Goal: Use online tool/utility: Utilize a website feature to perform a specific function

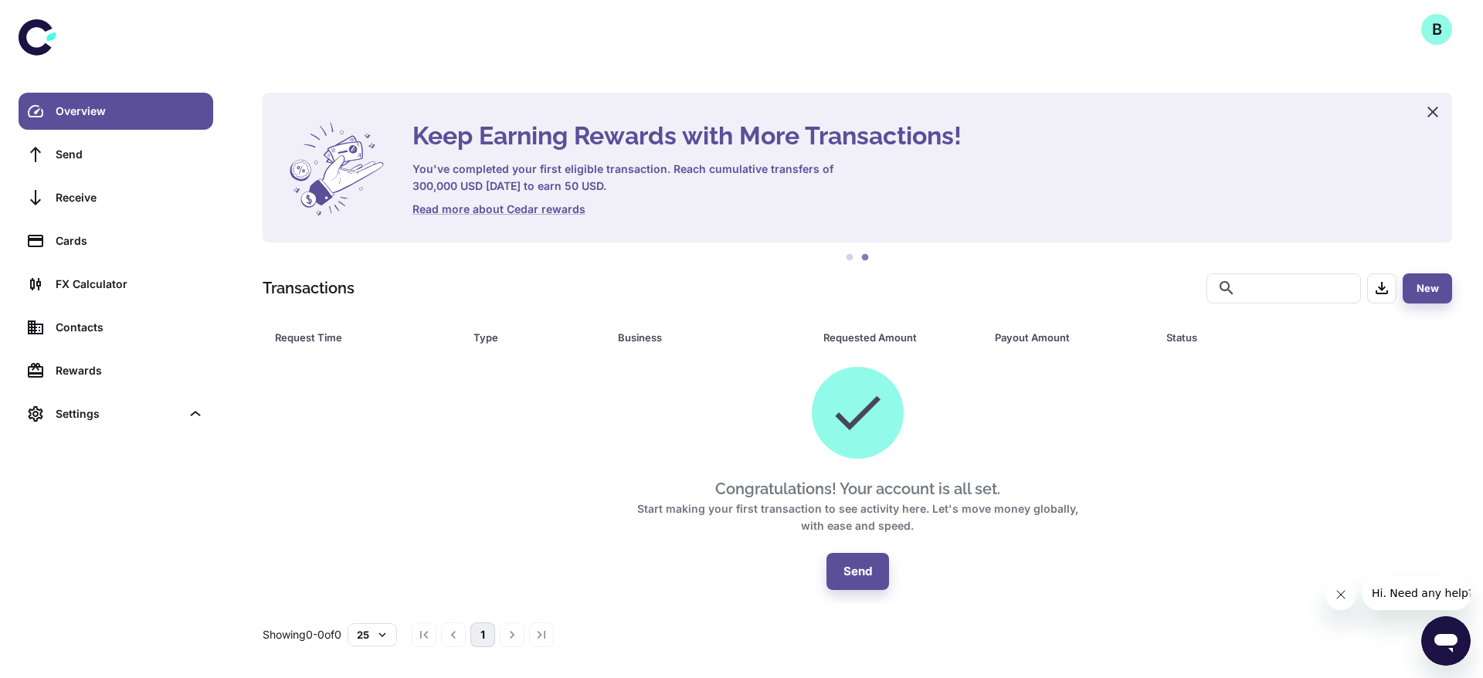
click at [1448, 39] on div "B" at bounding box center [1436, 29] width 31 height 31
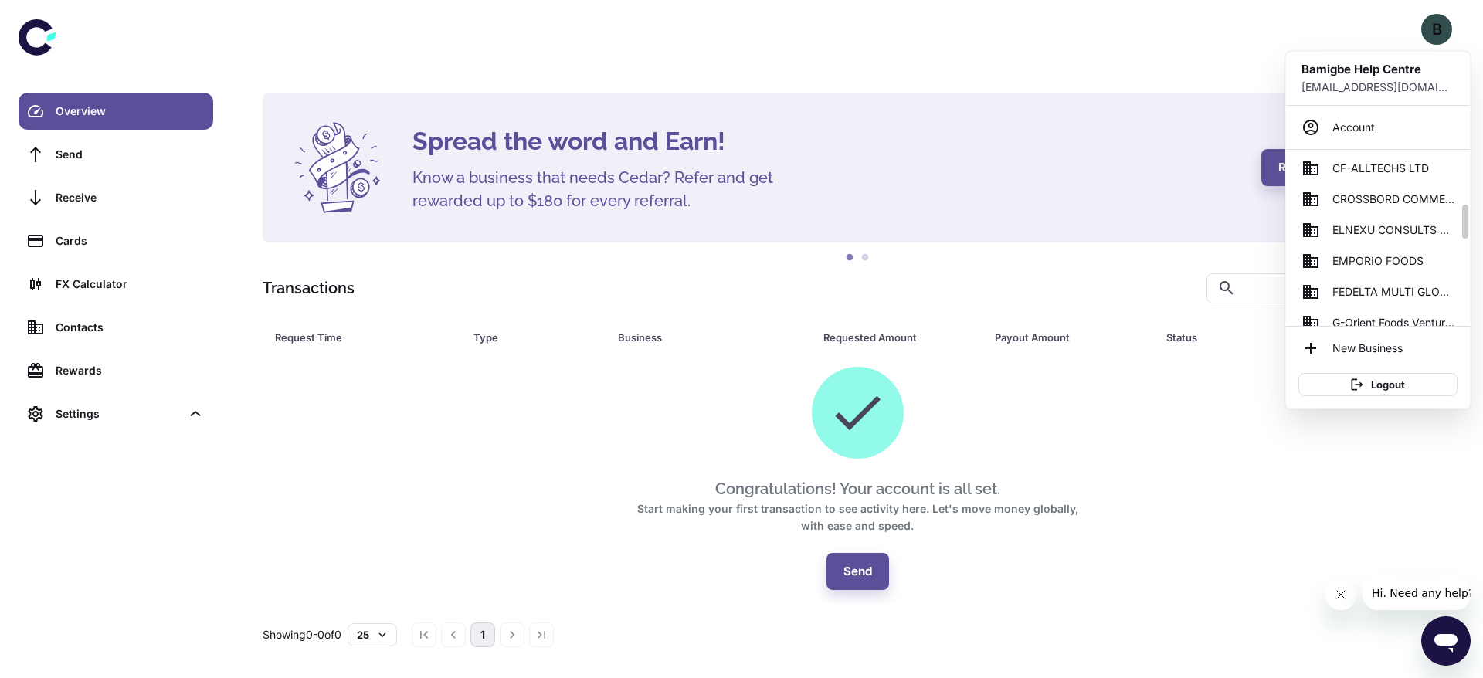
scroll to position [280, 0]
click at [1387, 236] on span "ELNEXU CONSULTS LIMITED" at bounding box center [1393, 231] width 122 height 17
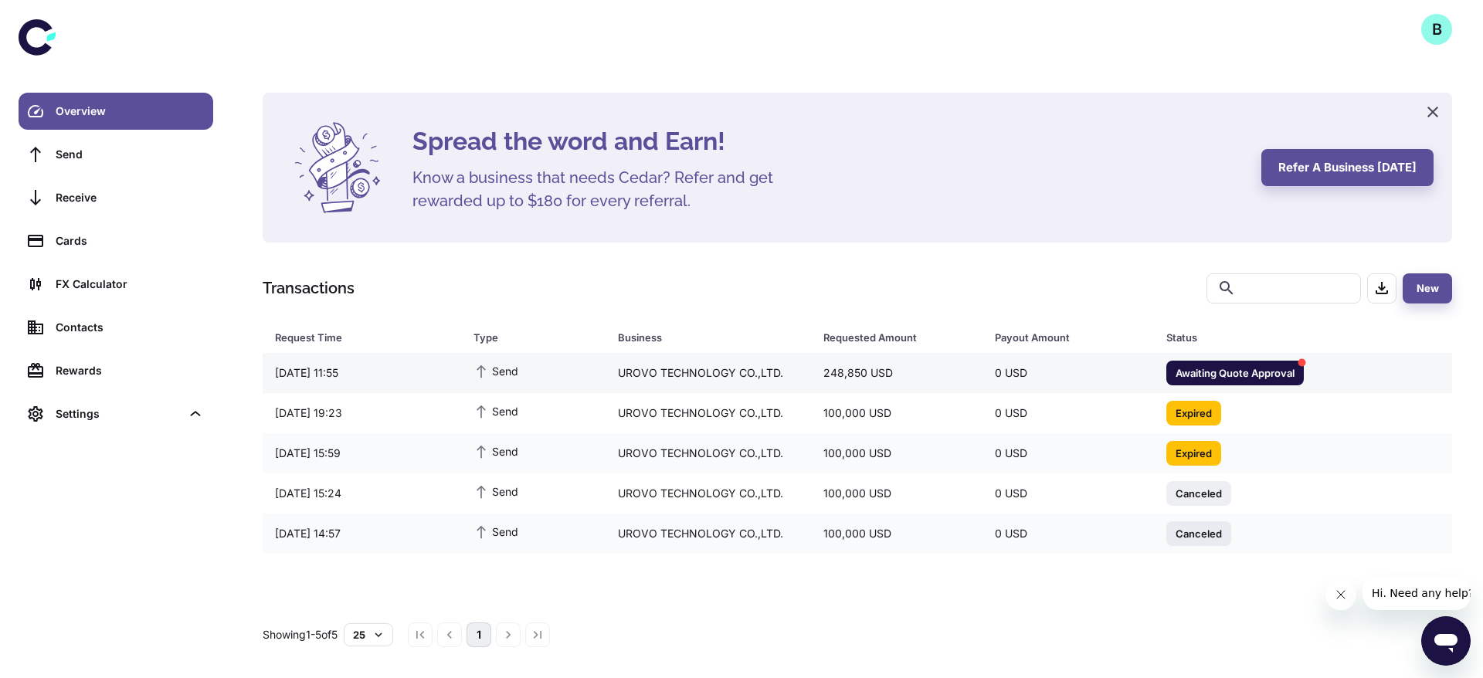
click at [999, 353] on td "0 USD" at bounding box center [1067, 373] width 171 height 40
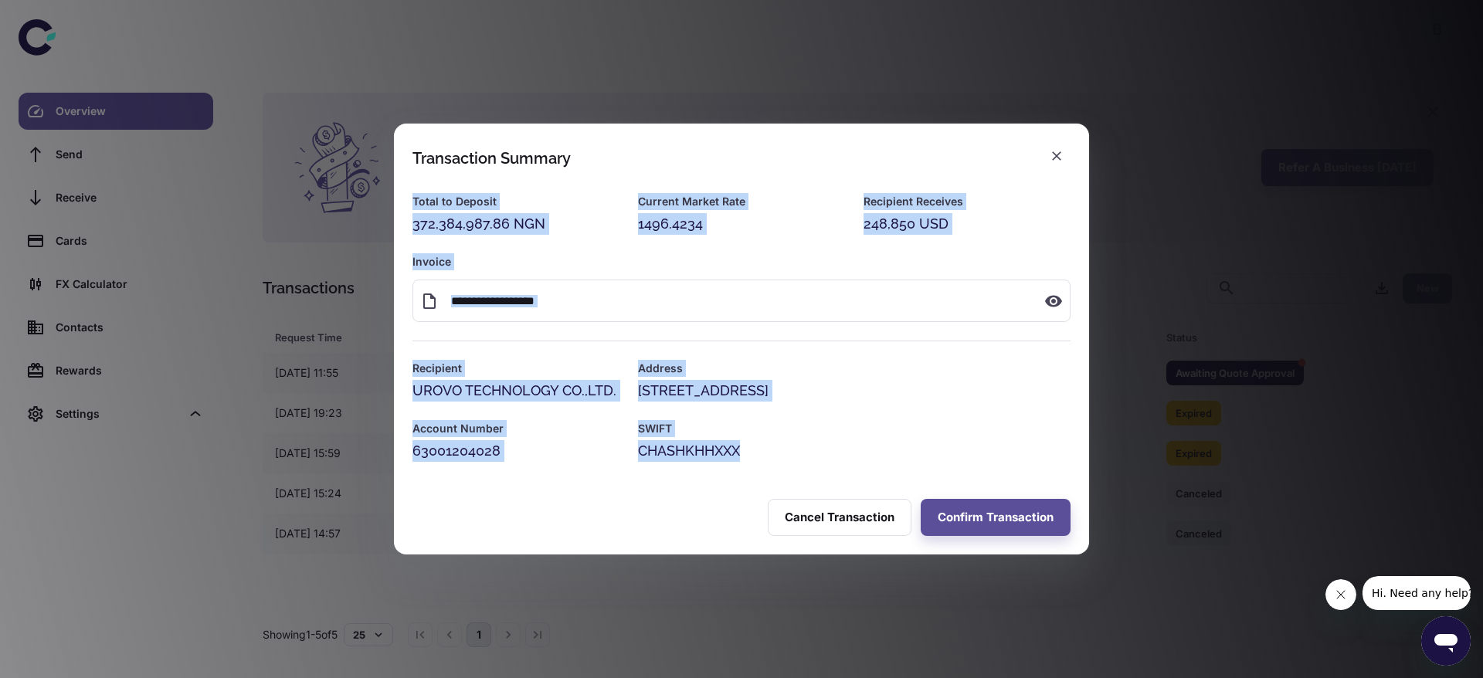
drag, startPoint x: 777, startPoint y: 481, endPoint x: 402, endPoint y: 192, distance: 473.0
click at [402, 192] on div "**********" at bounding box center [741, 328] width 695 height 306
copy div "Total to Deposit 372,384,987.86 NGN Current Market Rate 1496.4234 Recipient Rec…"
click at [1006, 523] on button "Confirm Transaction" at bounding box center [996, 517] width 150 height 37
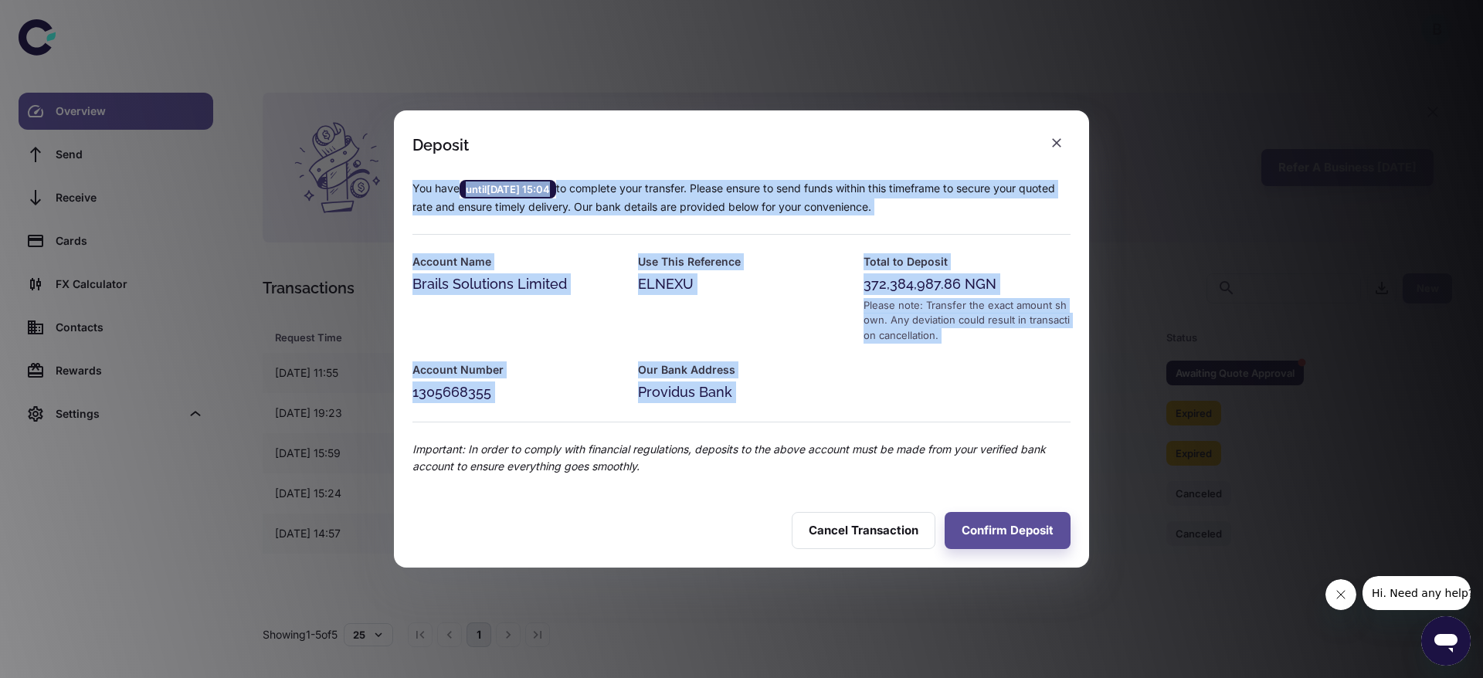
drag, startPoint x: 751, startPoint y: 407, endPoint x: 412, endPoint y: 188, distance: 403.8
click at [412, 188] on div "You have until [DATE] 15:04 to complete your transfer. Please ensure to send fu…" at bounding box center [732, 318] width 677 height 314
copy div "You have until [DATE] 15:04 to complete your transfer. Please ensure to send fu…"
click at [1169, 162] on div "Deposit You have until [DATE] 15:04 to complete your transfer. Please ensure to…" at bounding box center [741, 339] width 1483 height 678
click at [1057, 140] on icon "button" at bounding box center [1056, 142] width 15 height 15
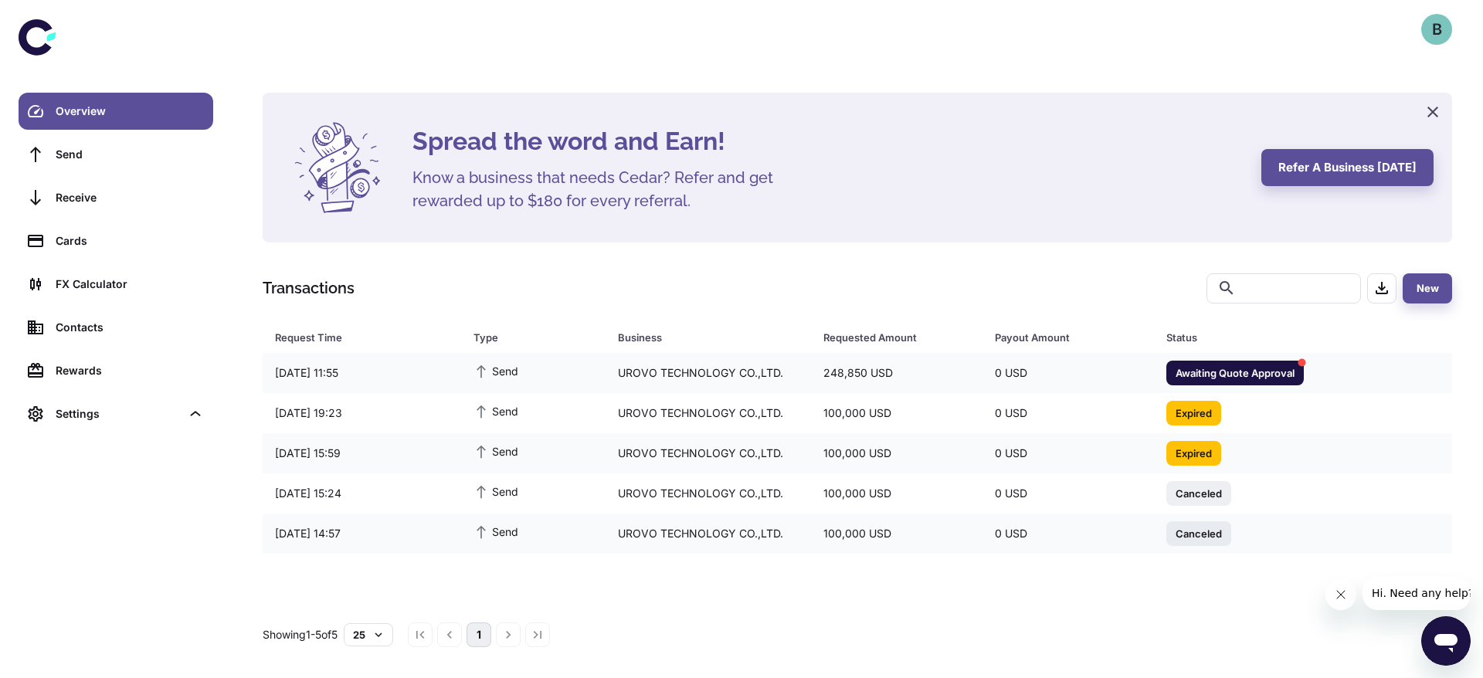
click at [1445, 29] on div "B" at bounding box center [1436, 29] width 31 height 31
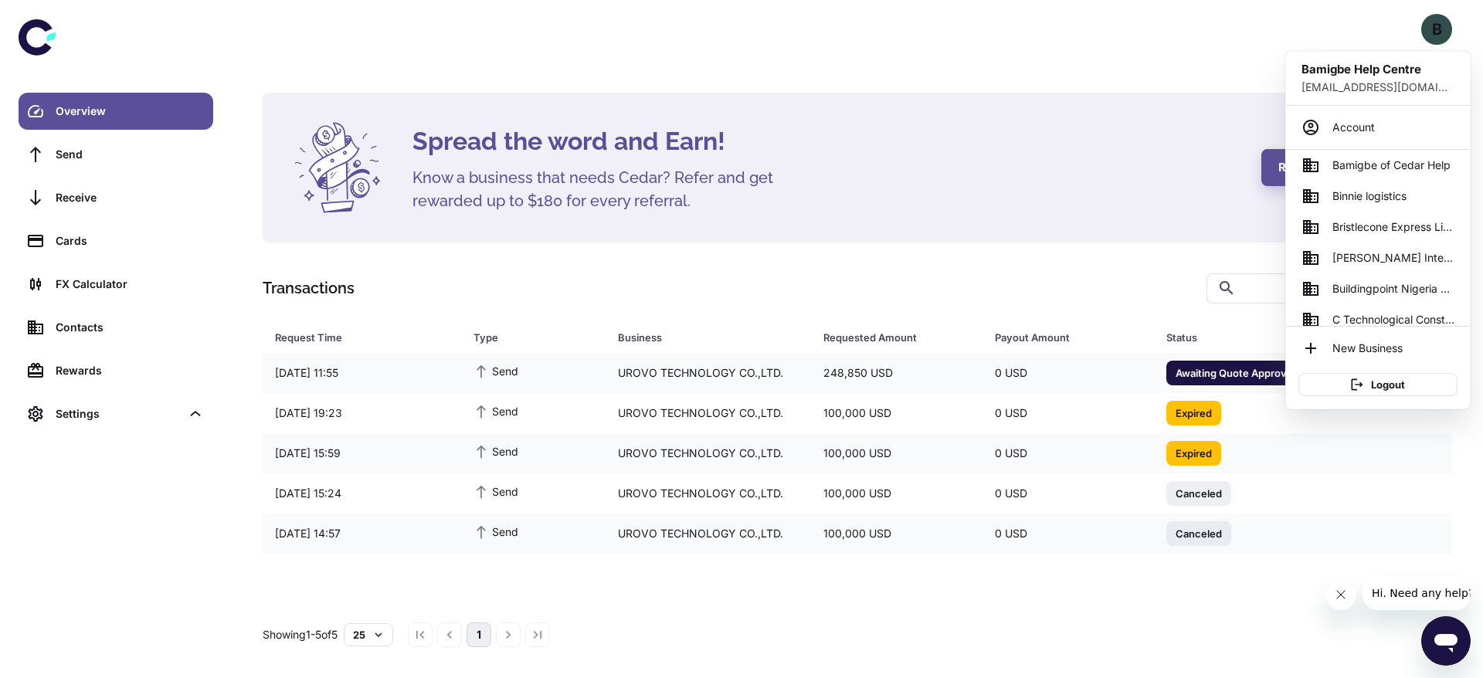
click at [1463, 150] on div at bounding box center [1464, 100] width 12 height 99
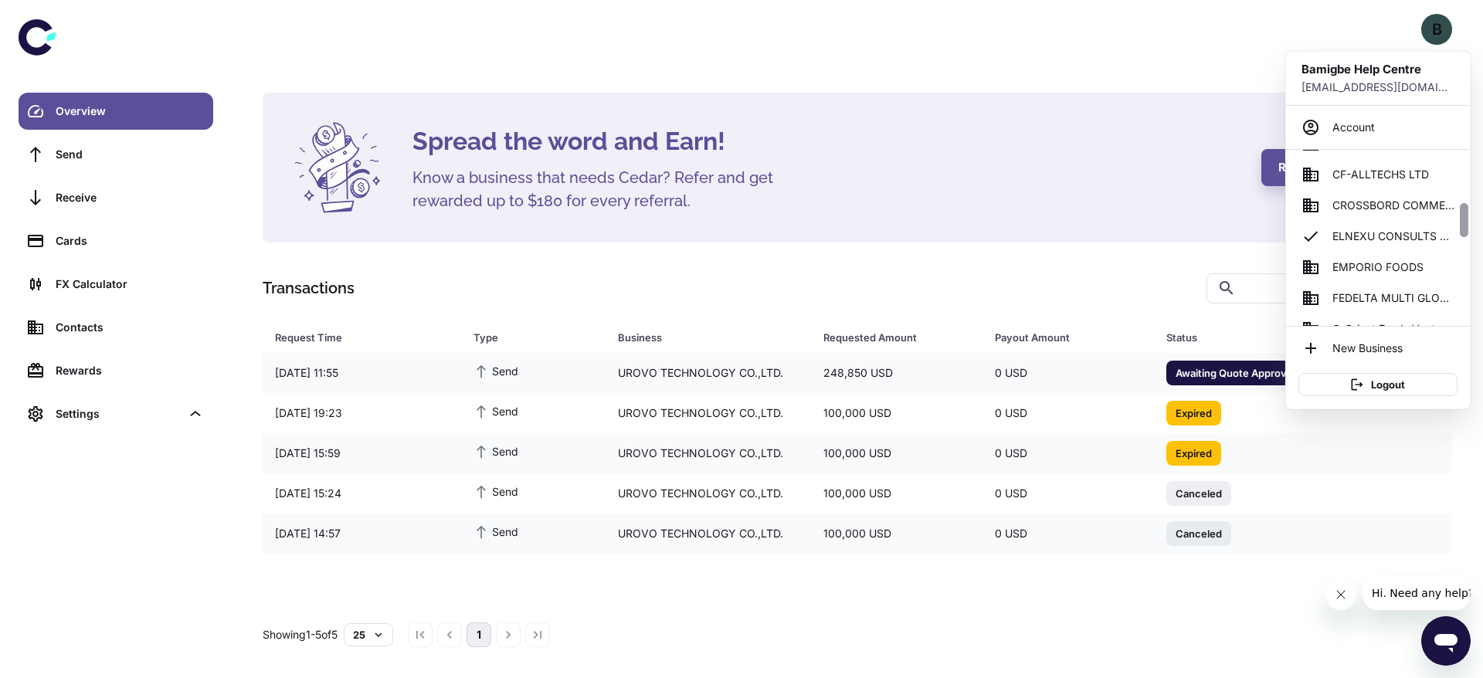
click at [1463, 233] on div at bounding box center [1464, 238] width 12 height 176
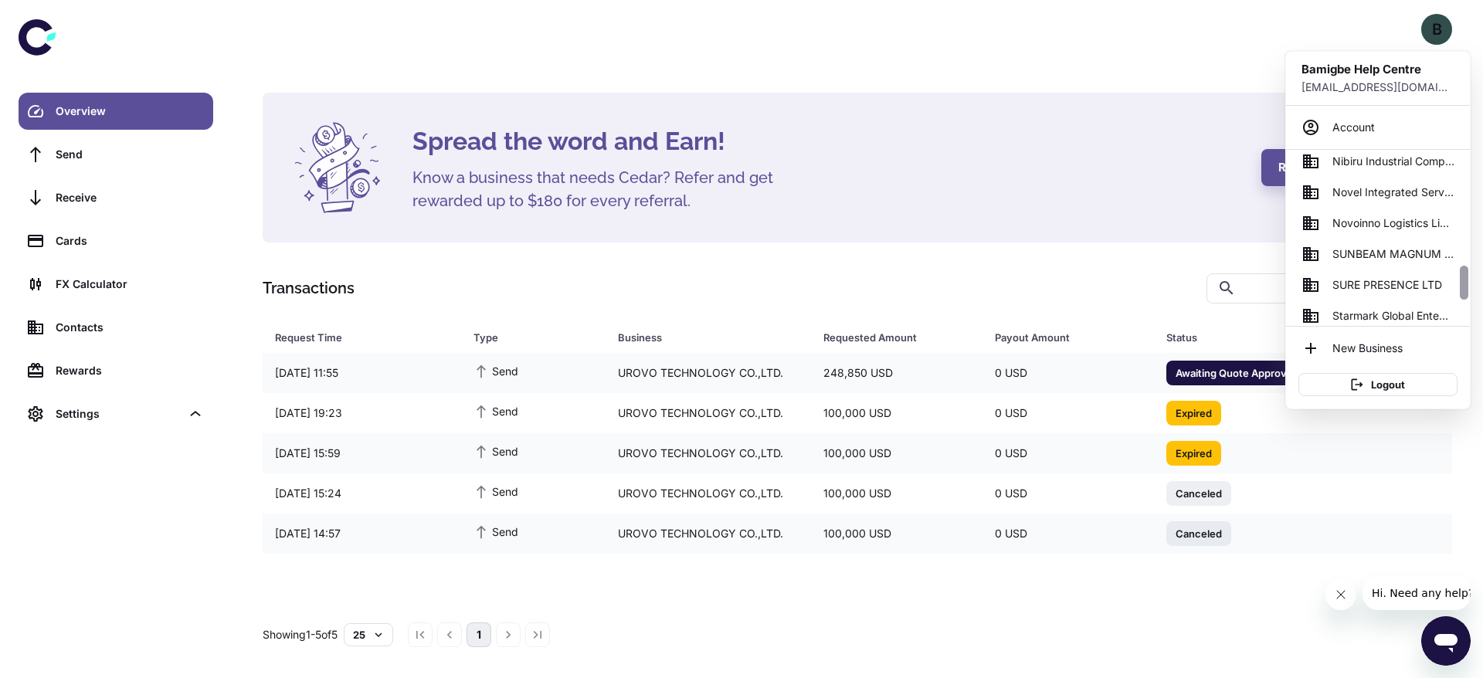
scroll to position [732, 0]
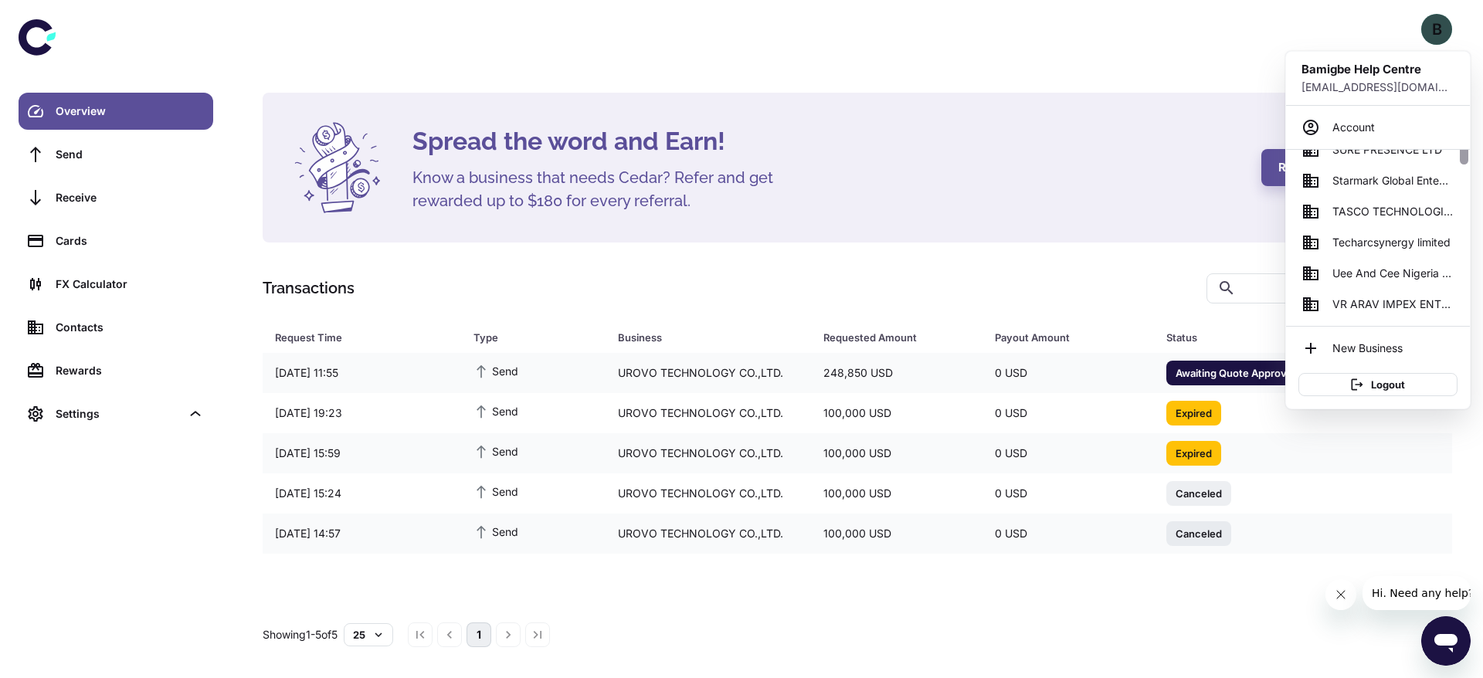
drag, startPoint x: 1463, startPoint y: 233, endPoint x: 1482, endPoint y: 375, distance: 143.4
click at [1482, 375] on div "Bamigbe Help Centre [EMAIL_ADDRESS][DOMAIN_NAME] Account AERIX SAFETY LIMITED A…" at bounding box center [741, 339] width 1483 height 678
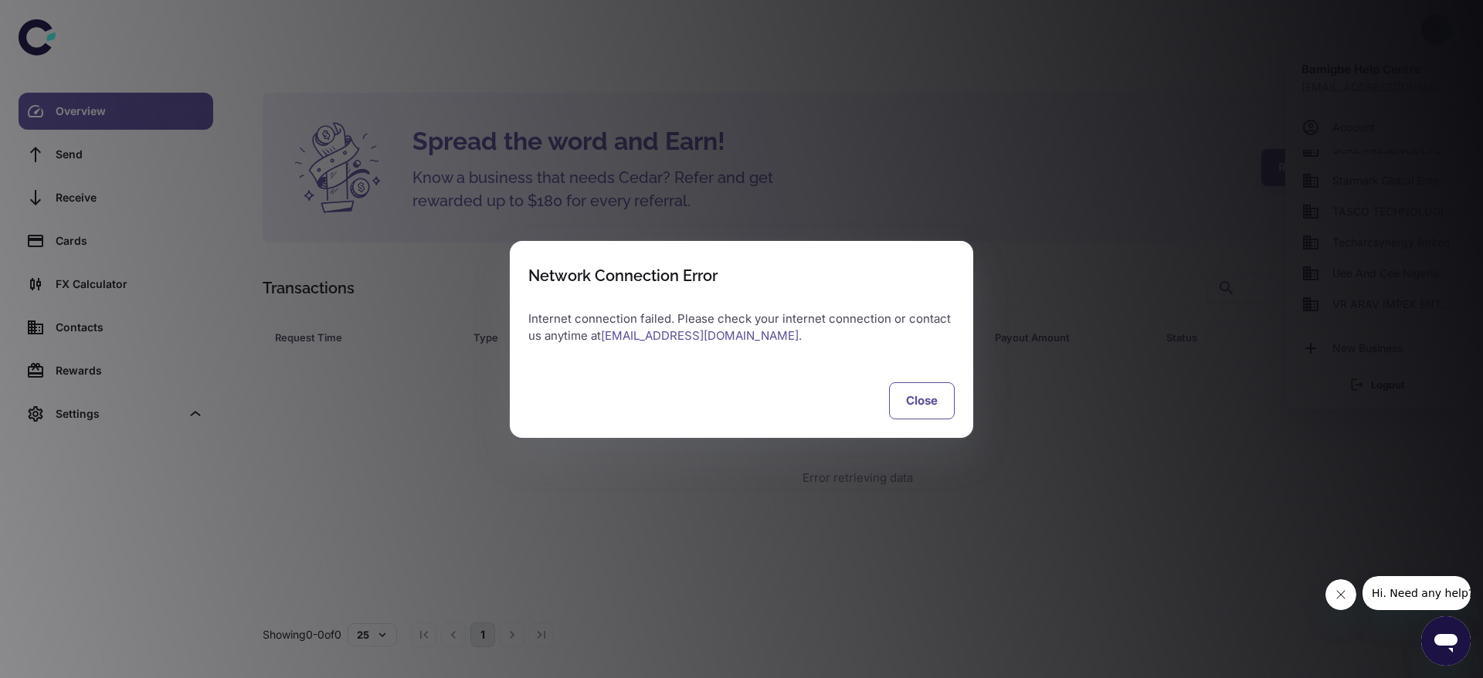
click at [925, 405] on button "Close" at bounding box center [922, 400] width 66 height 37
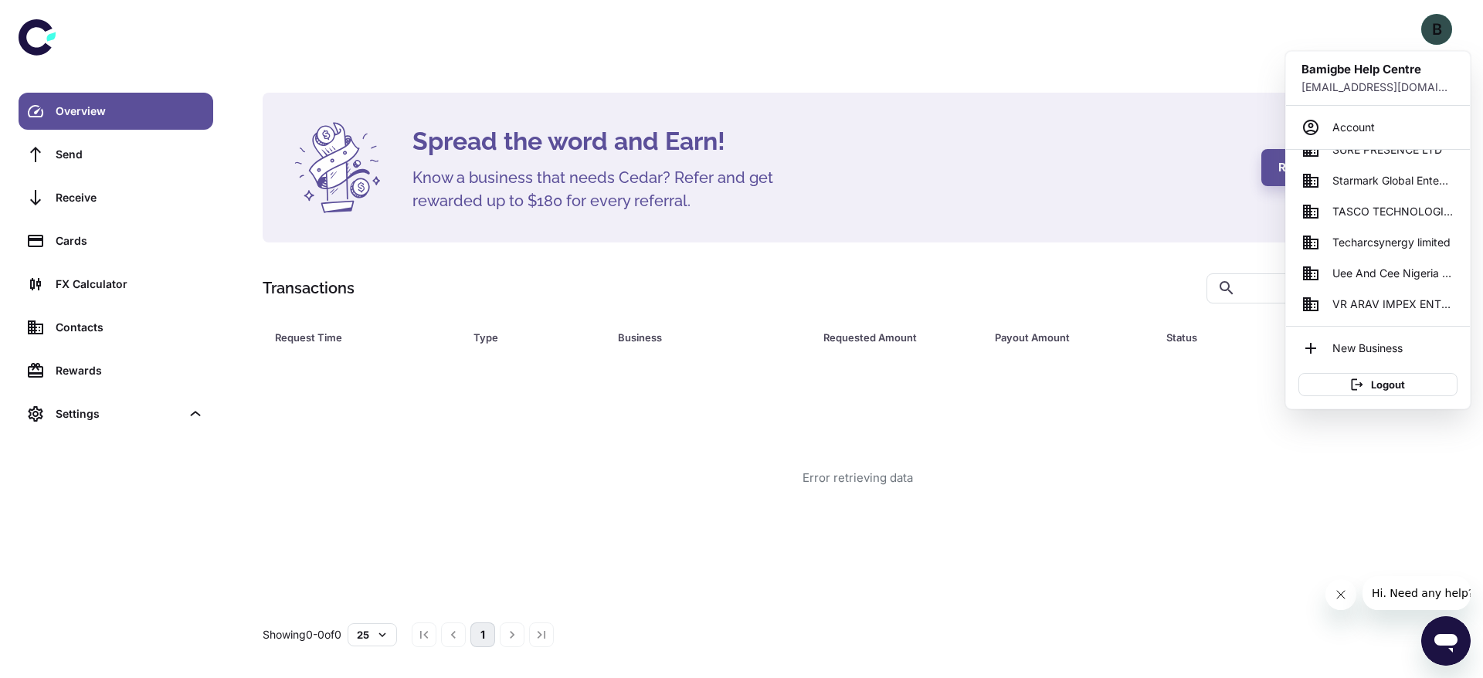
click at [82, 124] on div at bounding box center [741, 339] width 1483 height 678
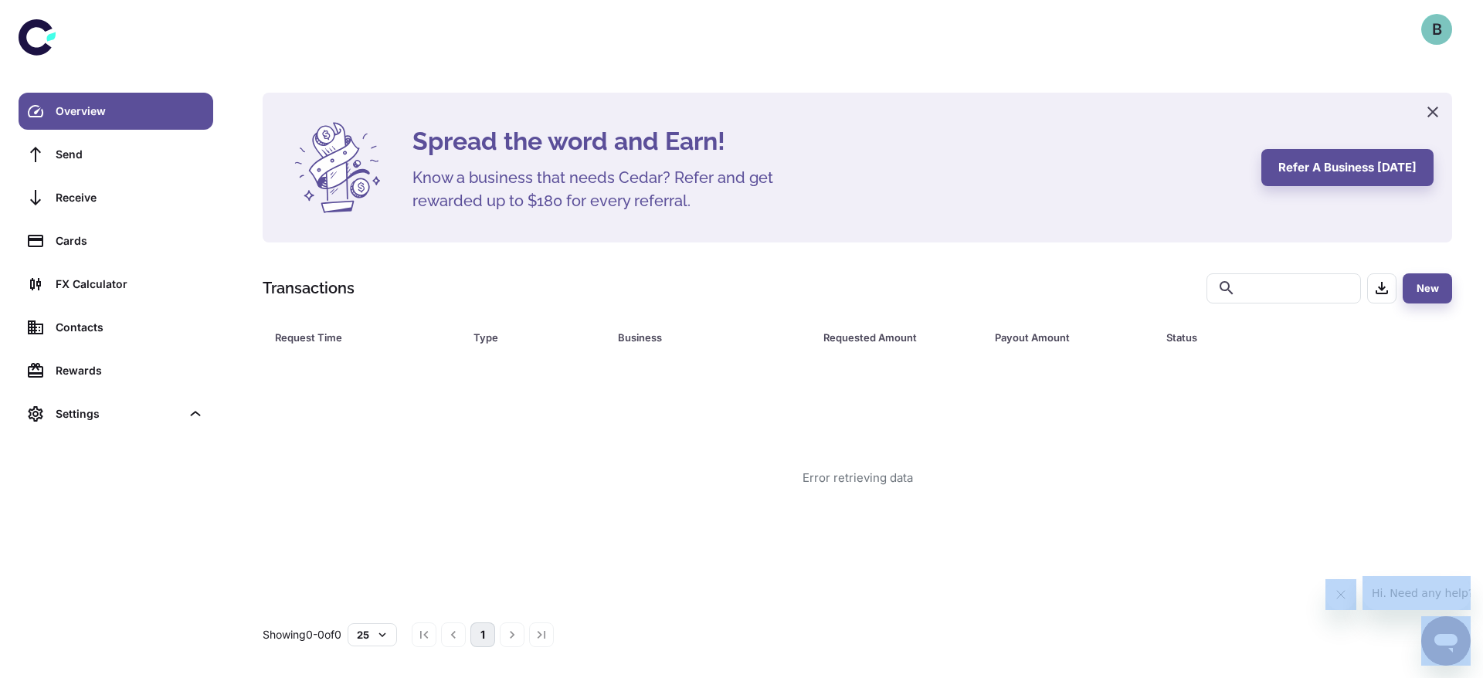
click at [1446, 29] on div "B" at bounding box center [1436, 29] width 31 height 31
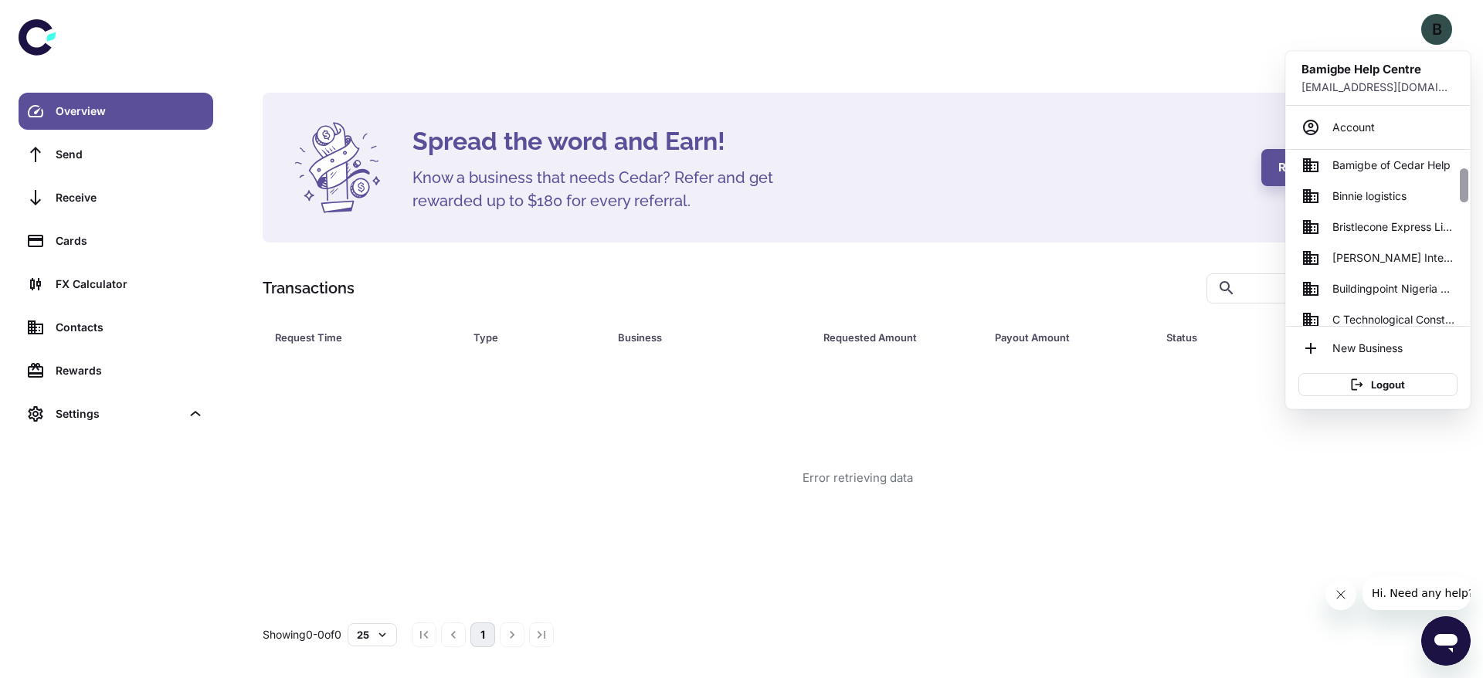
click at [1464, 201] on div at bounding box center [1464, 238] width 12 height 176
drag, startPoint x: 1465, startPoint y: 201, endPoint x: 1468, endPoint y: 232, distance: 31.0
click at [1468, 232] on div at bounding box center [1464, 238] width 12 height 176
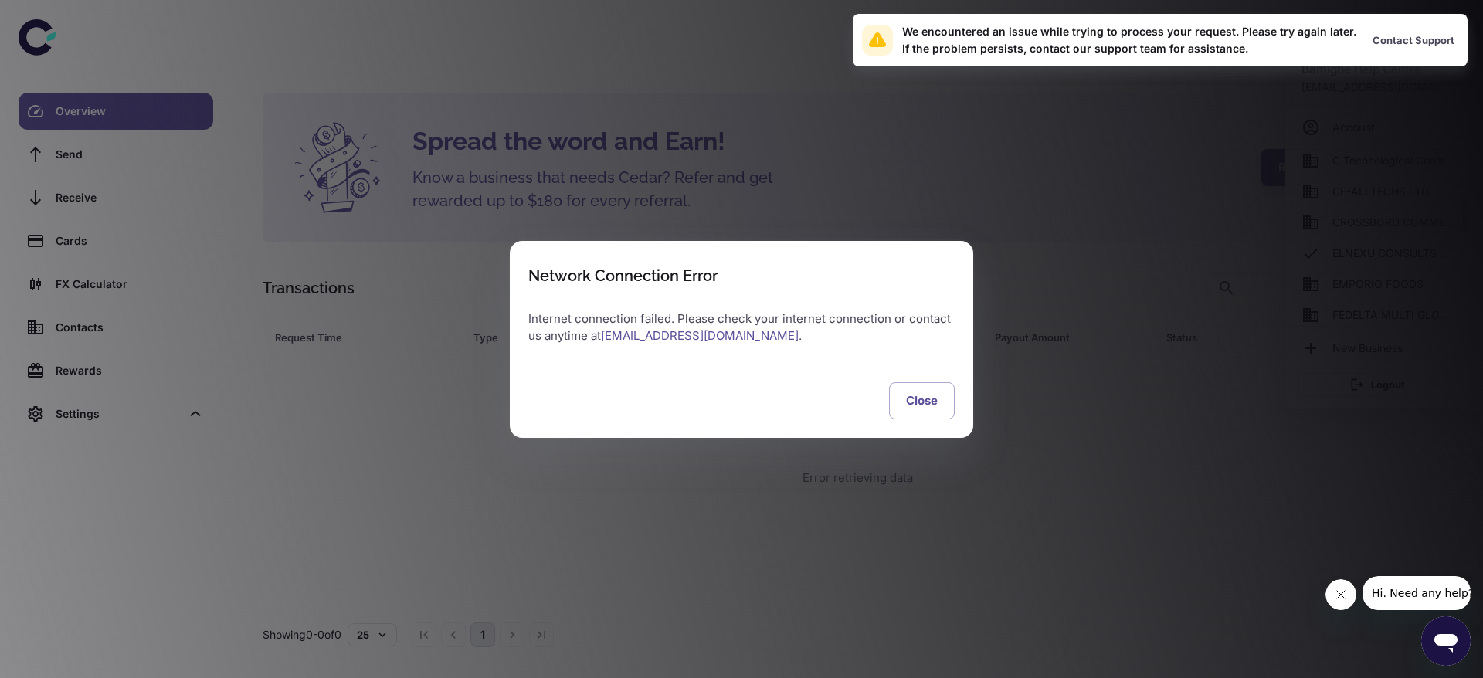
click at [1372, 253] on div "Network Connection Error Internet connection failed. Please check your internet…" at bounding box center [741, 339] width 1483 height 678
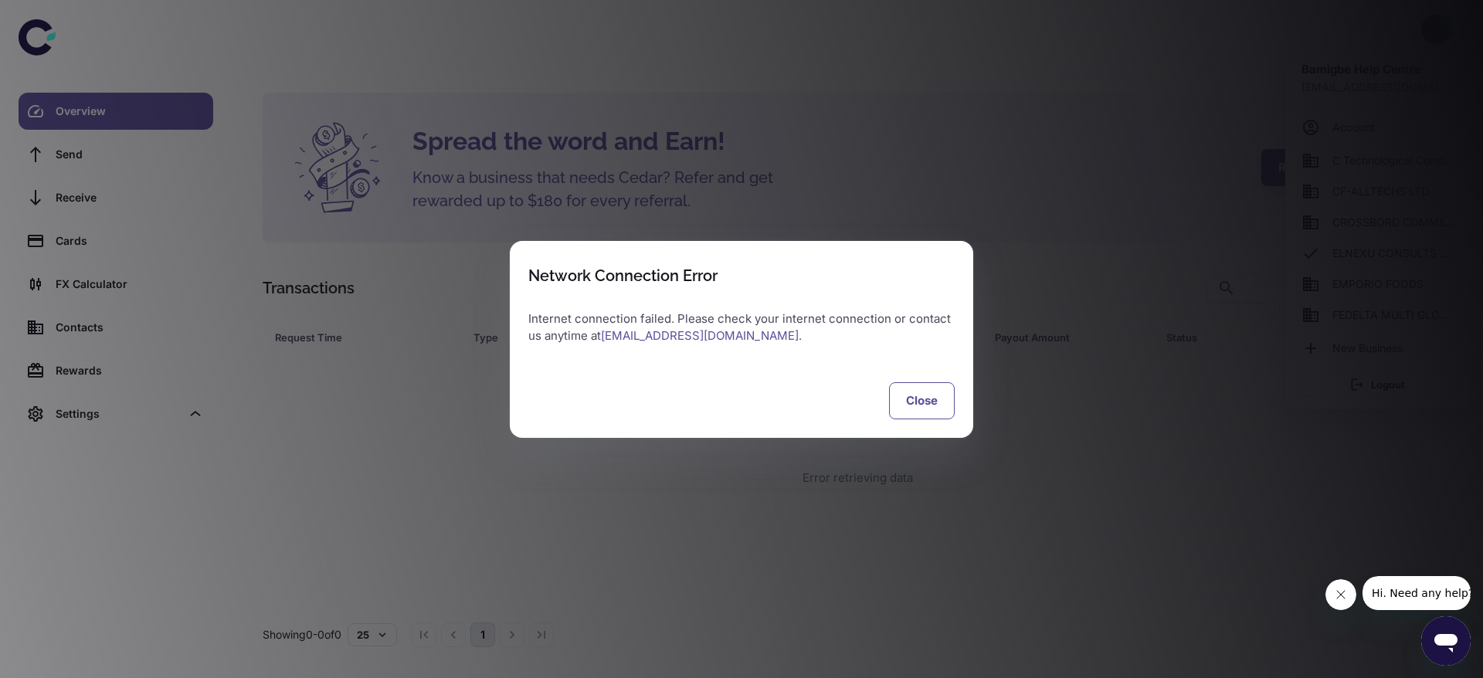
click at [914, 406] on button "Close" at bounding box center [922, 400] width 66 height 37
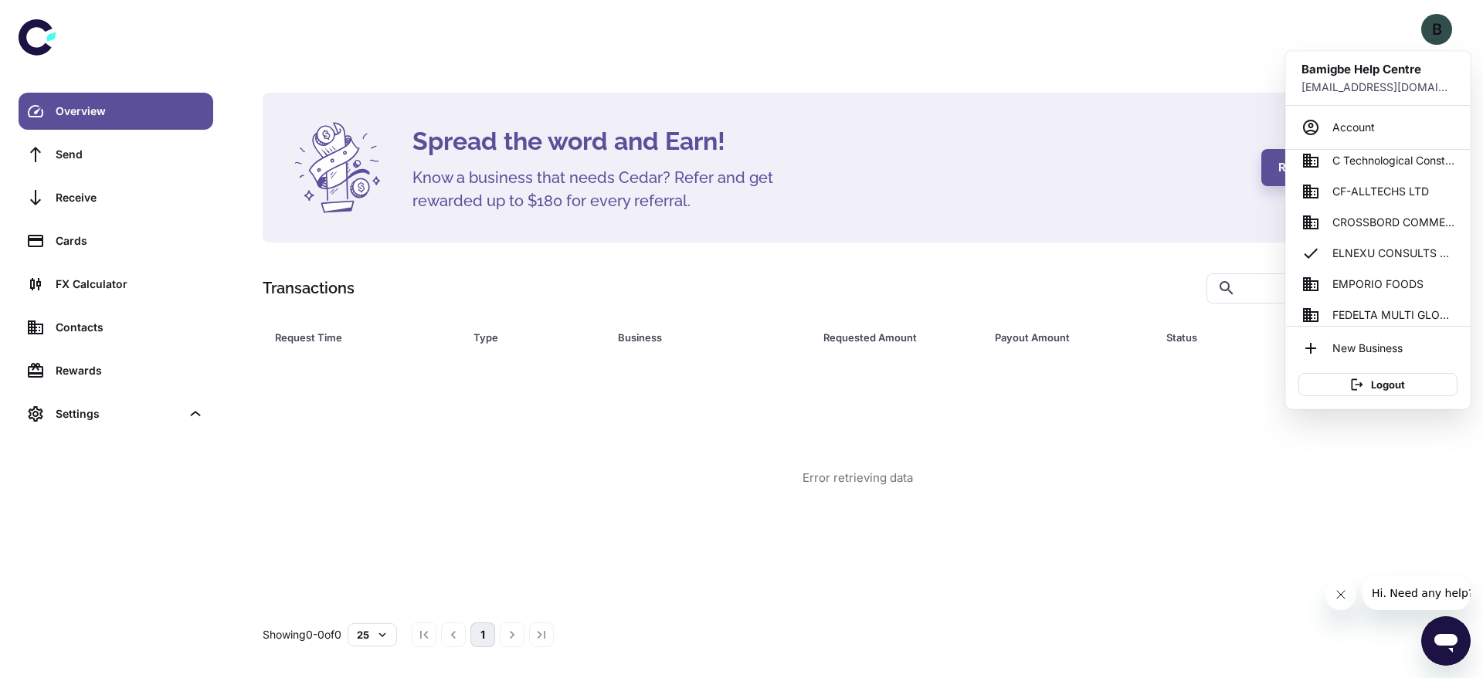
click at [132, 281] on div at bounding box center [741, 339] width 1483 height 678
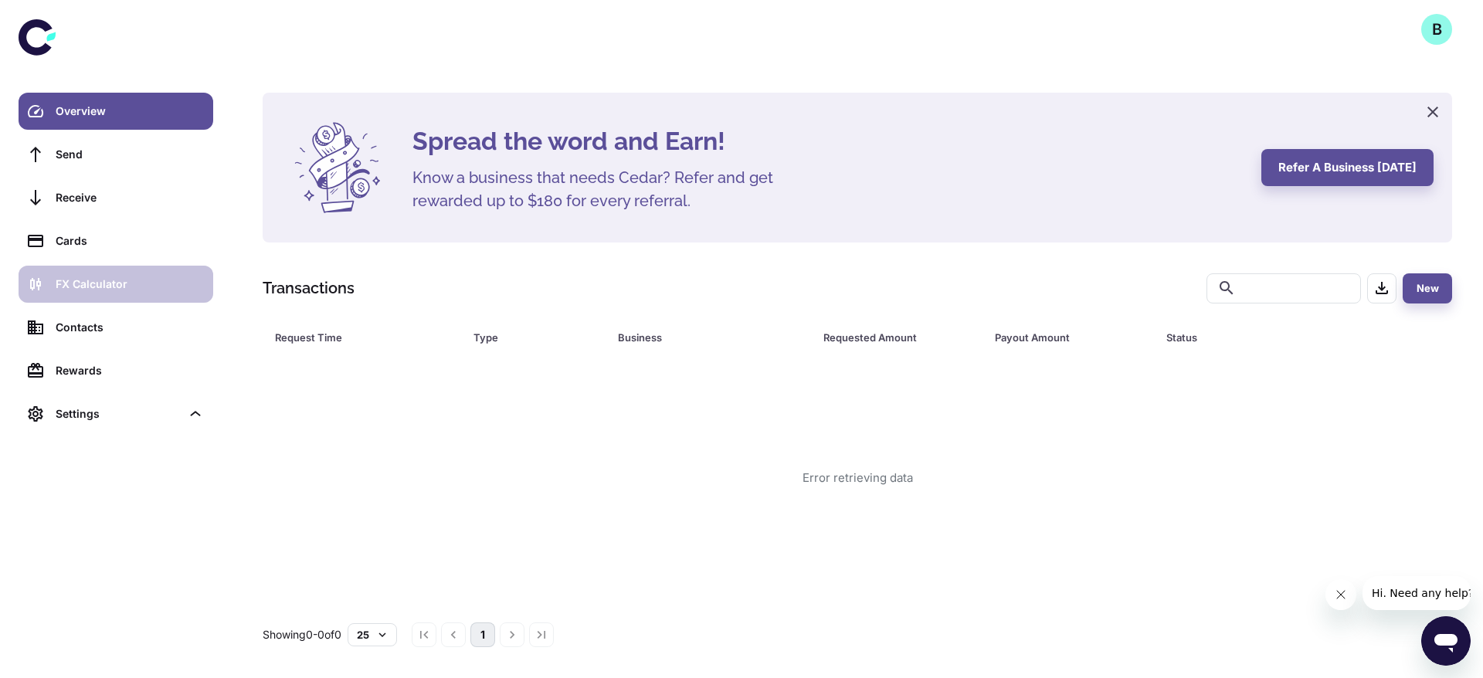
click at [131, 287] on div "FX Calculator" at bounding box center [130, 284] width 148 height 17
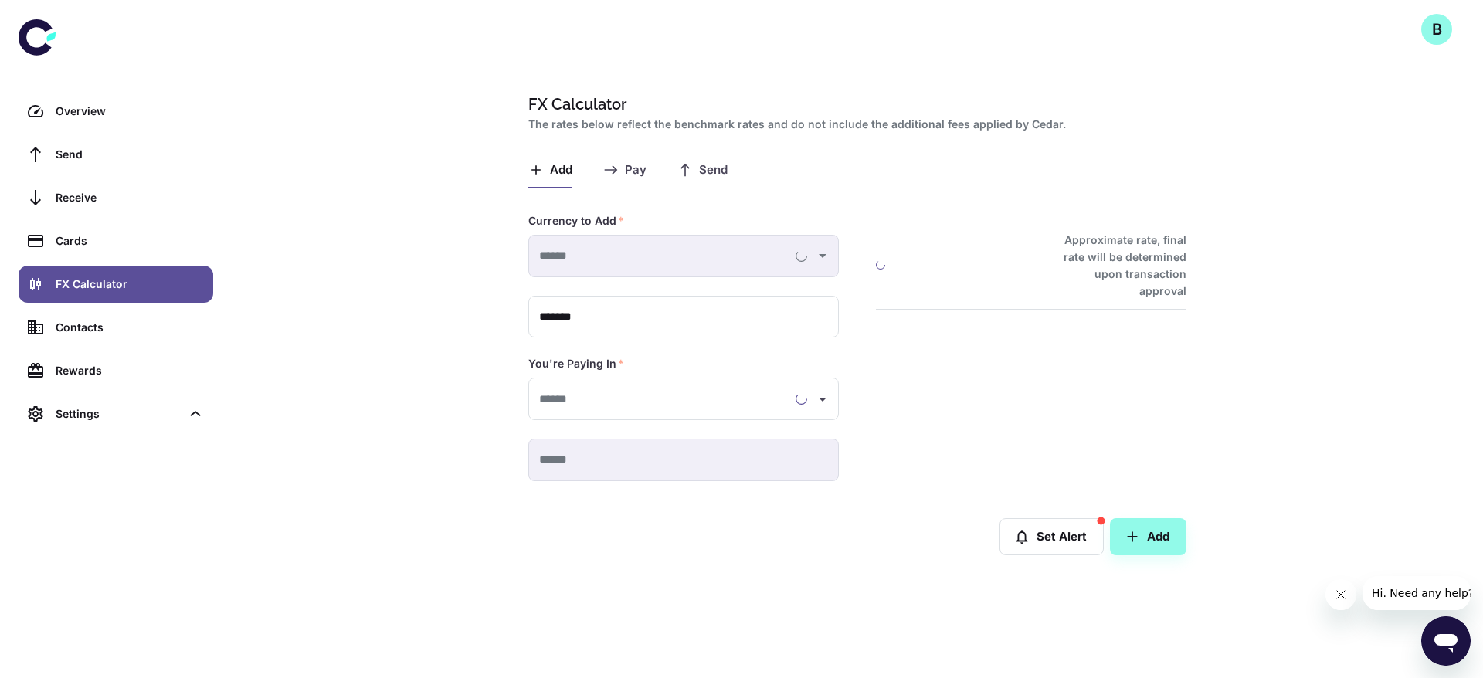
click at [718, 174] on span "Send" at bounding box center [713, 170] width 29 height 15
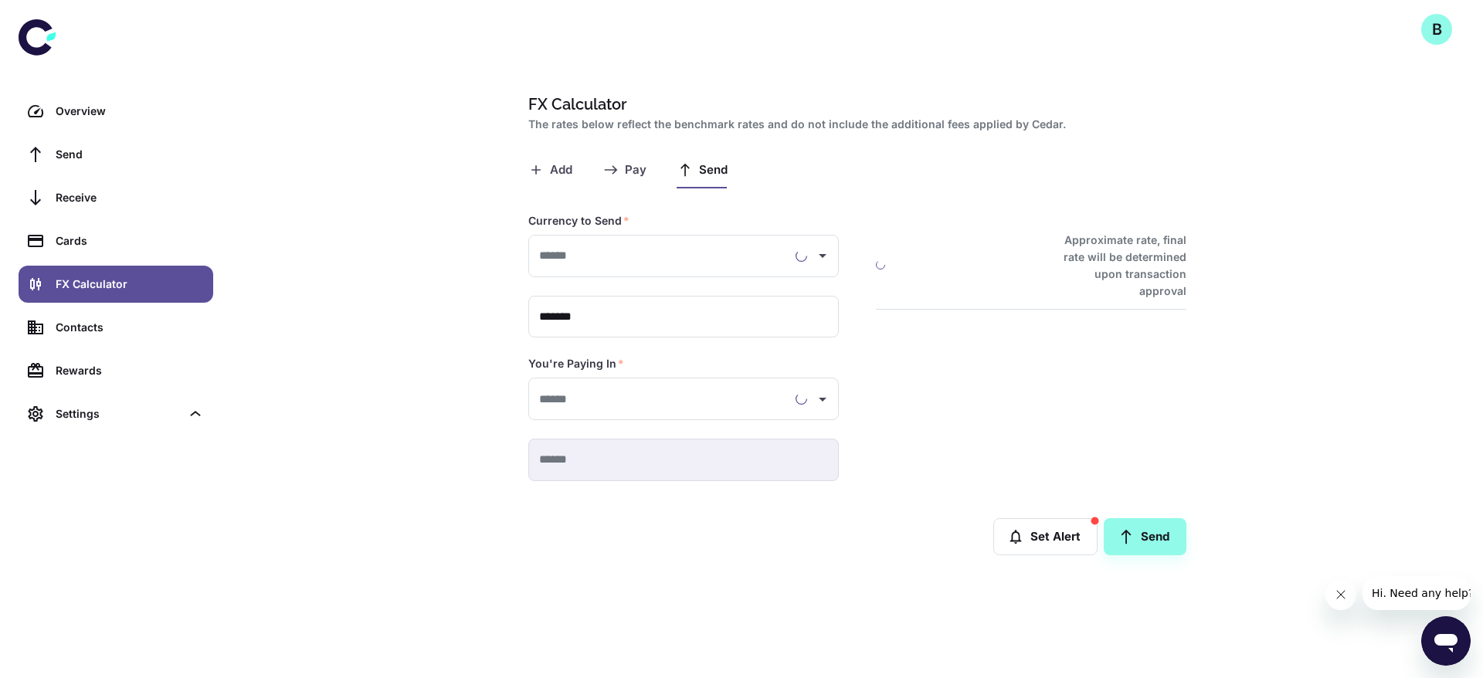
type input "**********"
drag, startPoint x: 931, startPoint y: 265, endPoint x: 923, endPoint y: 240, distance: 26.1
click at [923, 240] on div "1 USD = 1495.3337 NGN Approximate rate, final rate will be determined upon tran…" at bounding box center [1031, 266] width 310 height 68
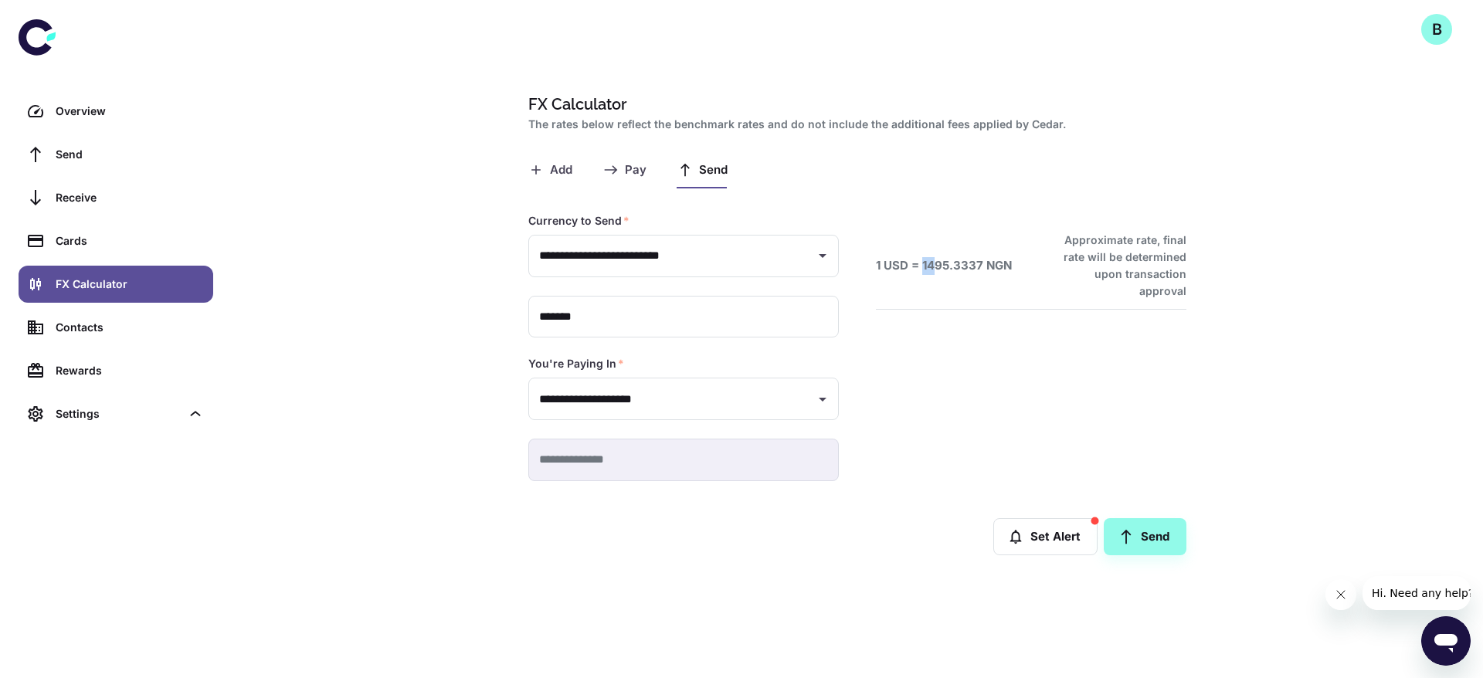
click at [921, 257] on h6 "1 USD = 1495.3337 NGN" at bounding box center [944, 266] width 136 height 18
